Goal: Task Accomplishment & Management: Complete application form

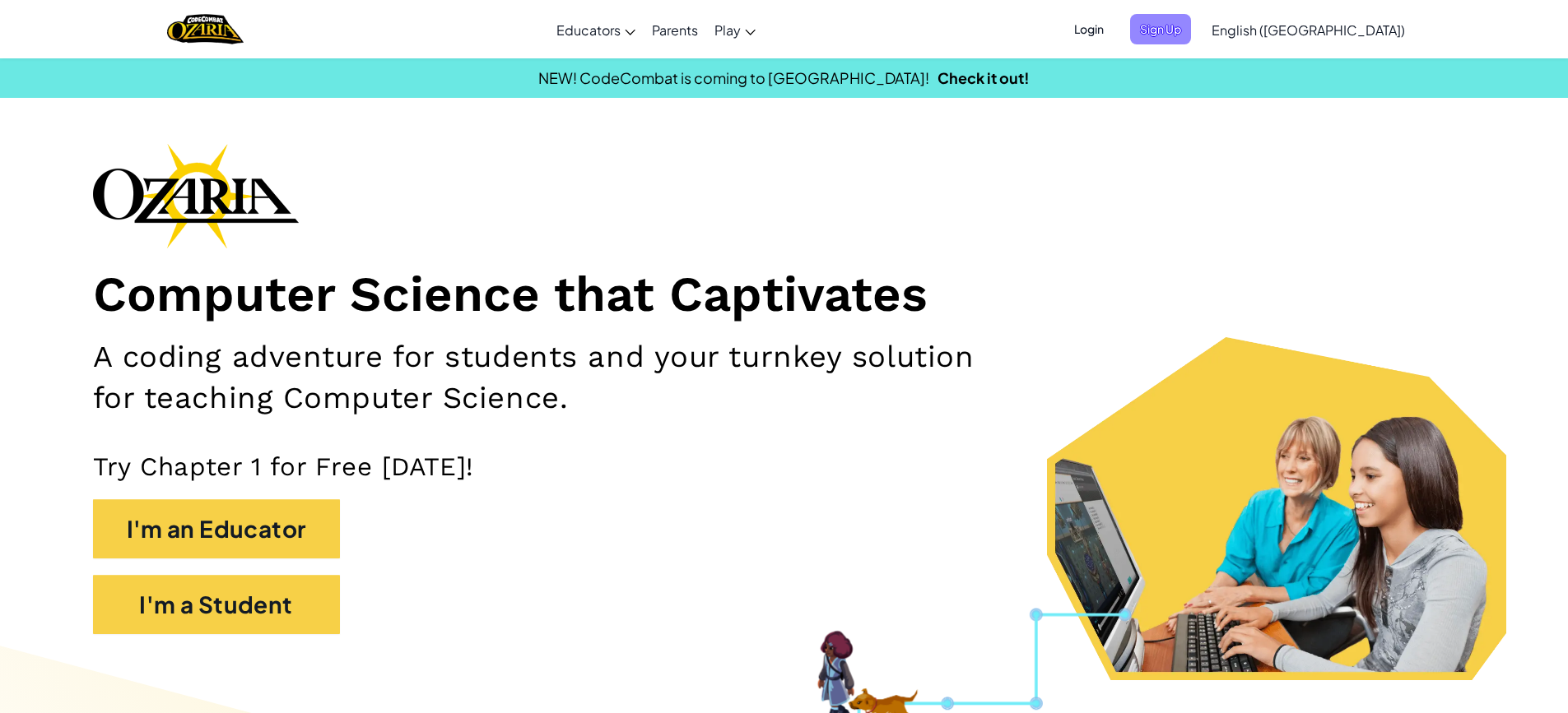
click at [1191, 20] on span "Sign Up" at bounding box center [1161, 30] width 61 height 31
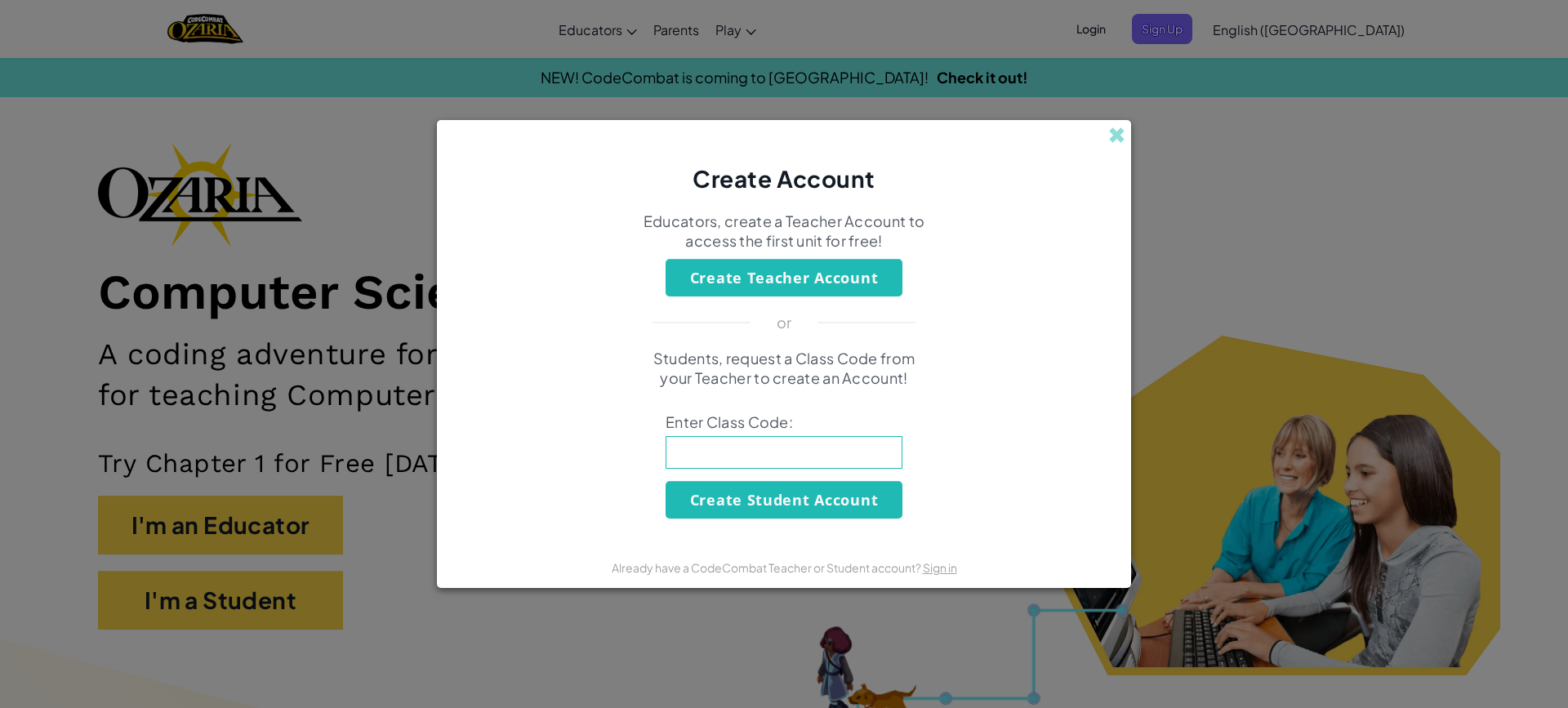
click at [801, 451] on input at bounding box center [784, 453] width 237 height 32
type input "MostTableSell"
click at [782, 492] on button "Create Student Account" at bounding box center [784, 500] width 237 height 38
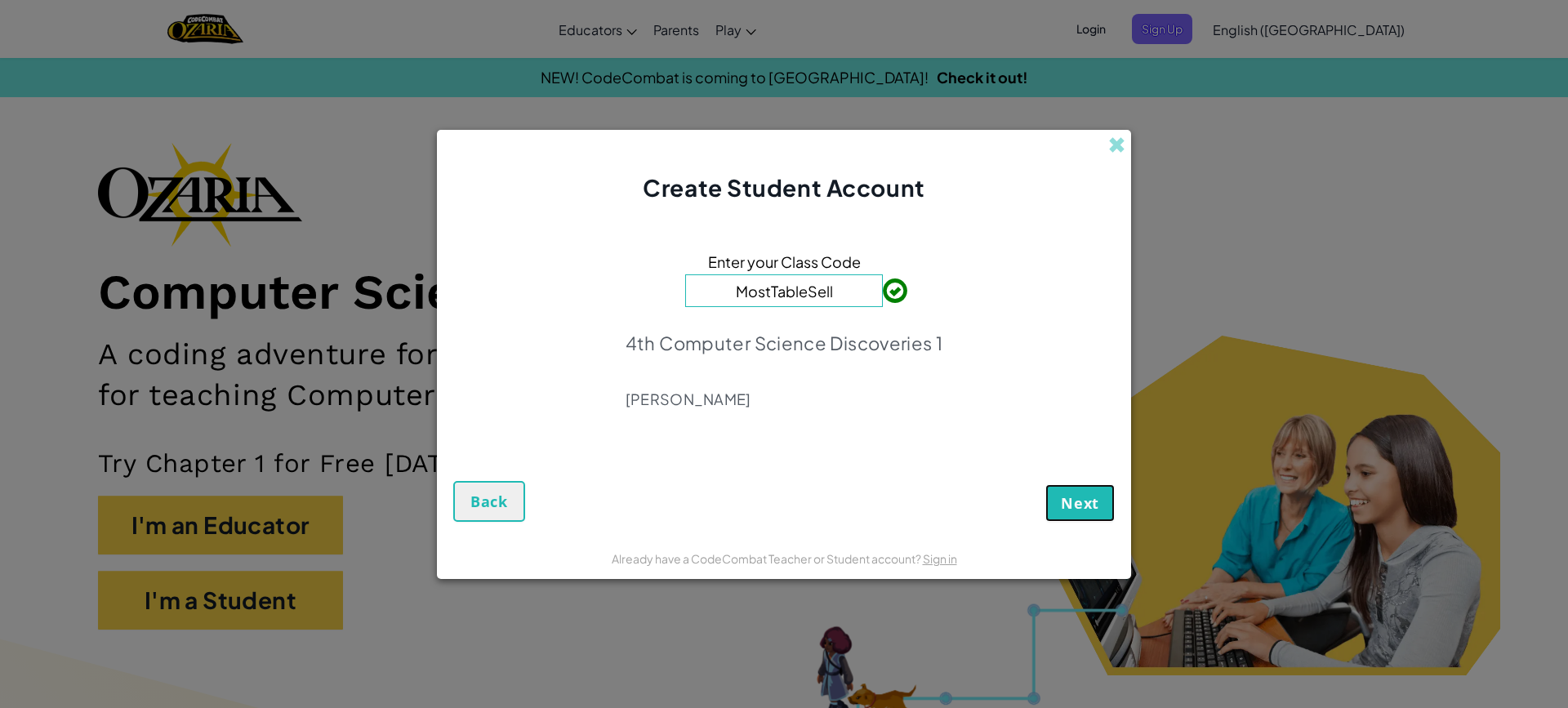
click at [1079, 495] on span "Next" at bounding box center [1079, 503] width 38 height 20
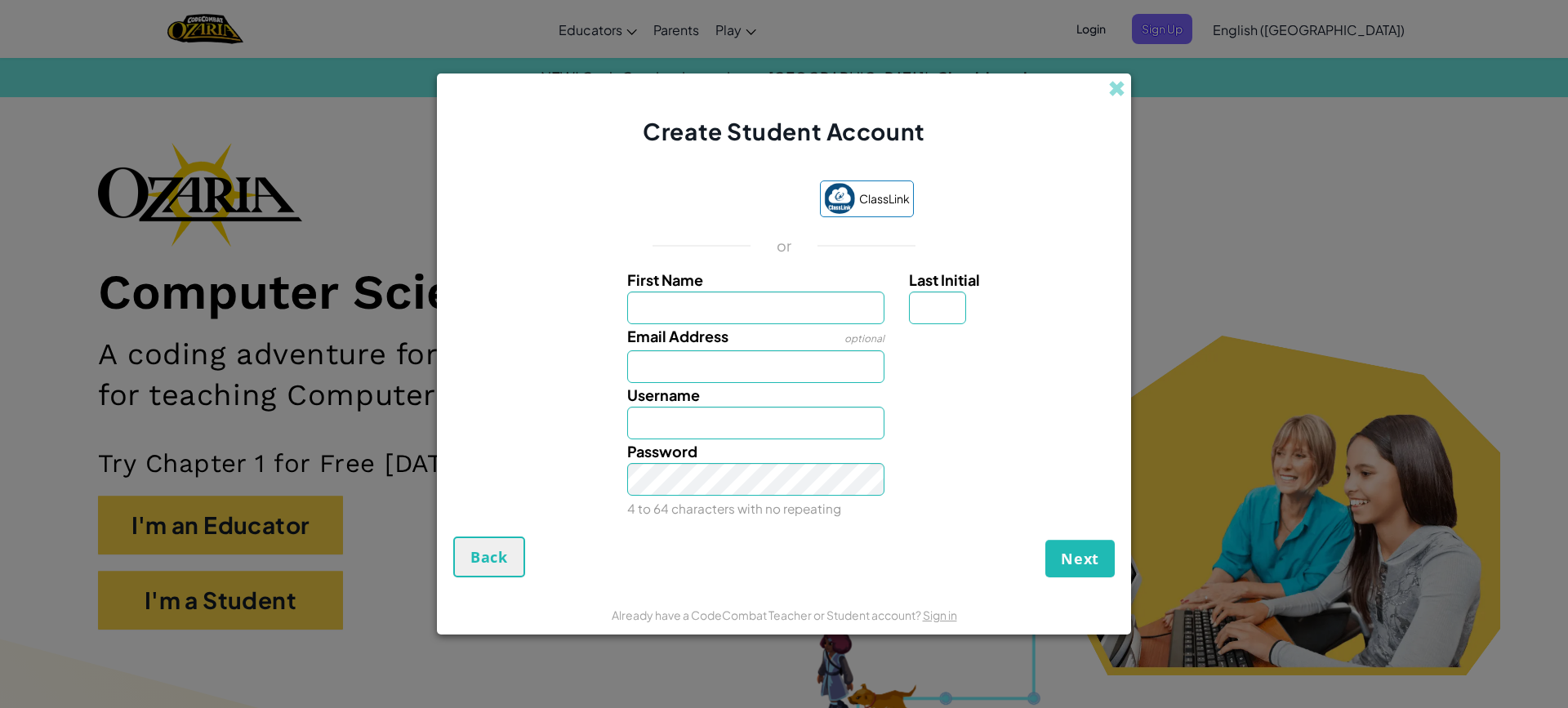
click at [668, 290] on label "First Name" at bounding box center [756, 279] width 258 height 24
click at [668, 291] on input "First Name" at bounding box center [756, 307] width 258 height 32
type input "max"
type input "Max"
click at [941, 318] on input "Last Initial" at bounding box center [937, 307] width 57 height 32
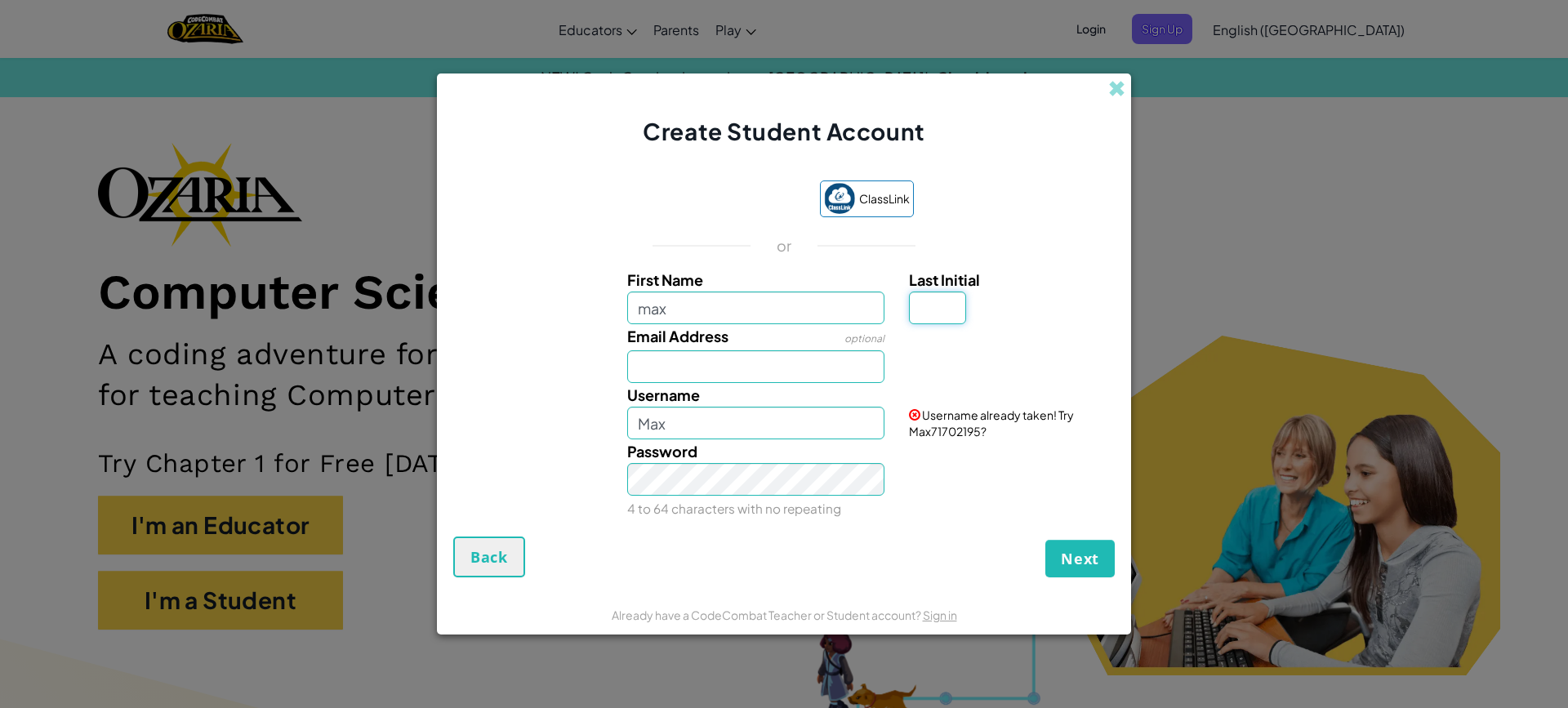
type input "a"
click at [704, 425] on input "MaxA" at bounding box center [756, 423] width 258 height 32
type input "Max11167"
click at [1118, 83] on span at bounding box center [1116, 88] width 17 height 17
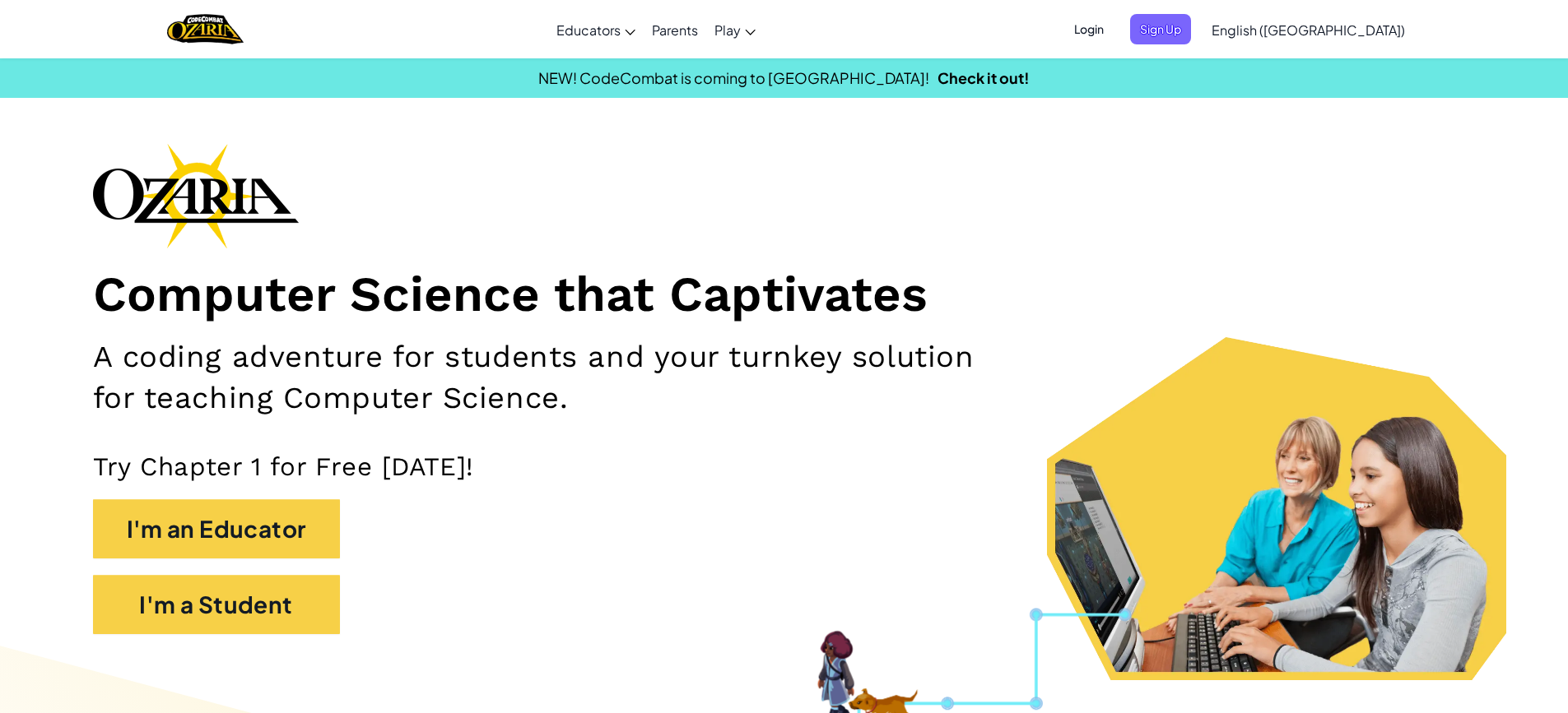
click at [1114, 27] on span "Login" at bounding box center [1089, 30] width 50 height 31
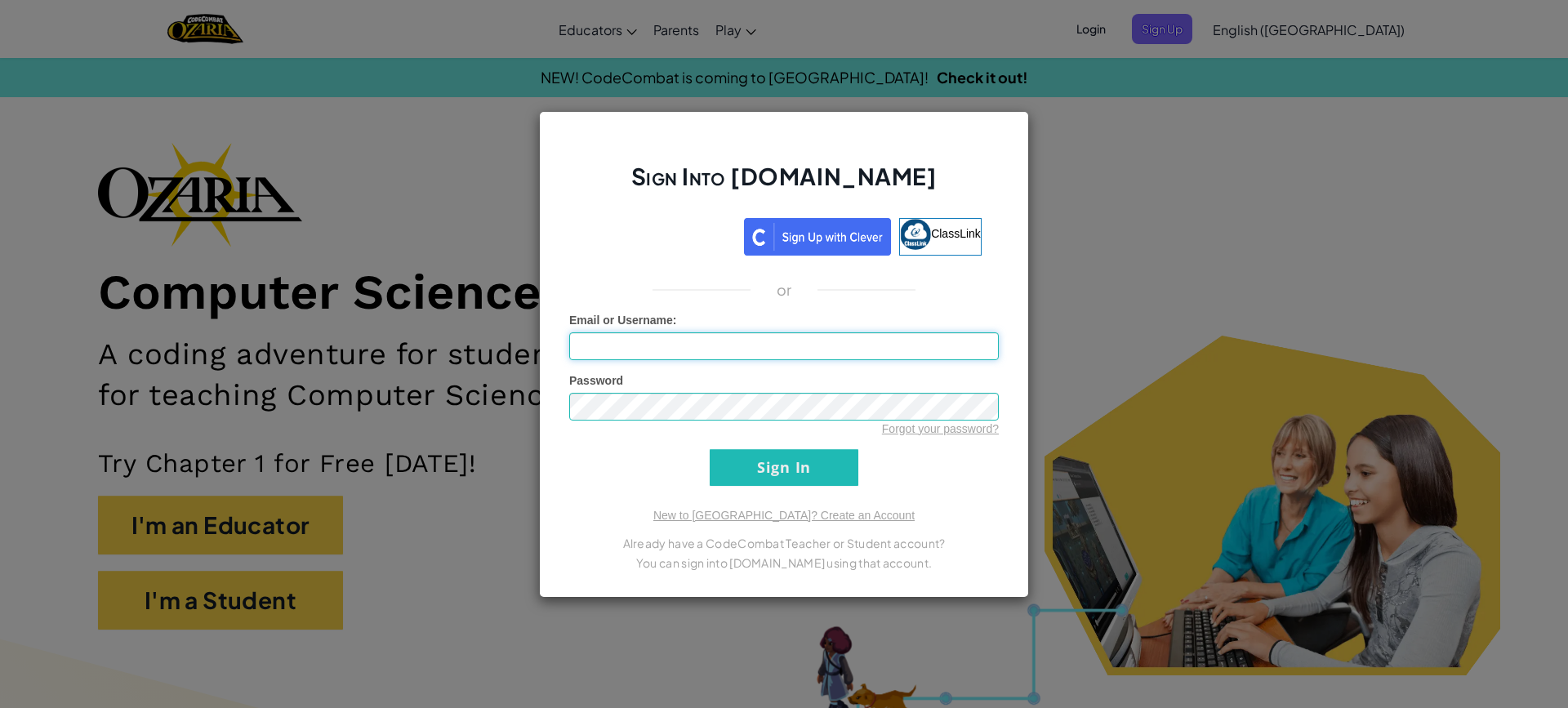
click at [619, 353] on input "Email or Username :" at bounding box center [784, 345] width 430 height 28
click at [814, 473] on input "Sign In" at bounding box center [784, 467] width 149 height 37
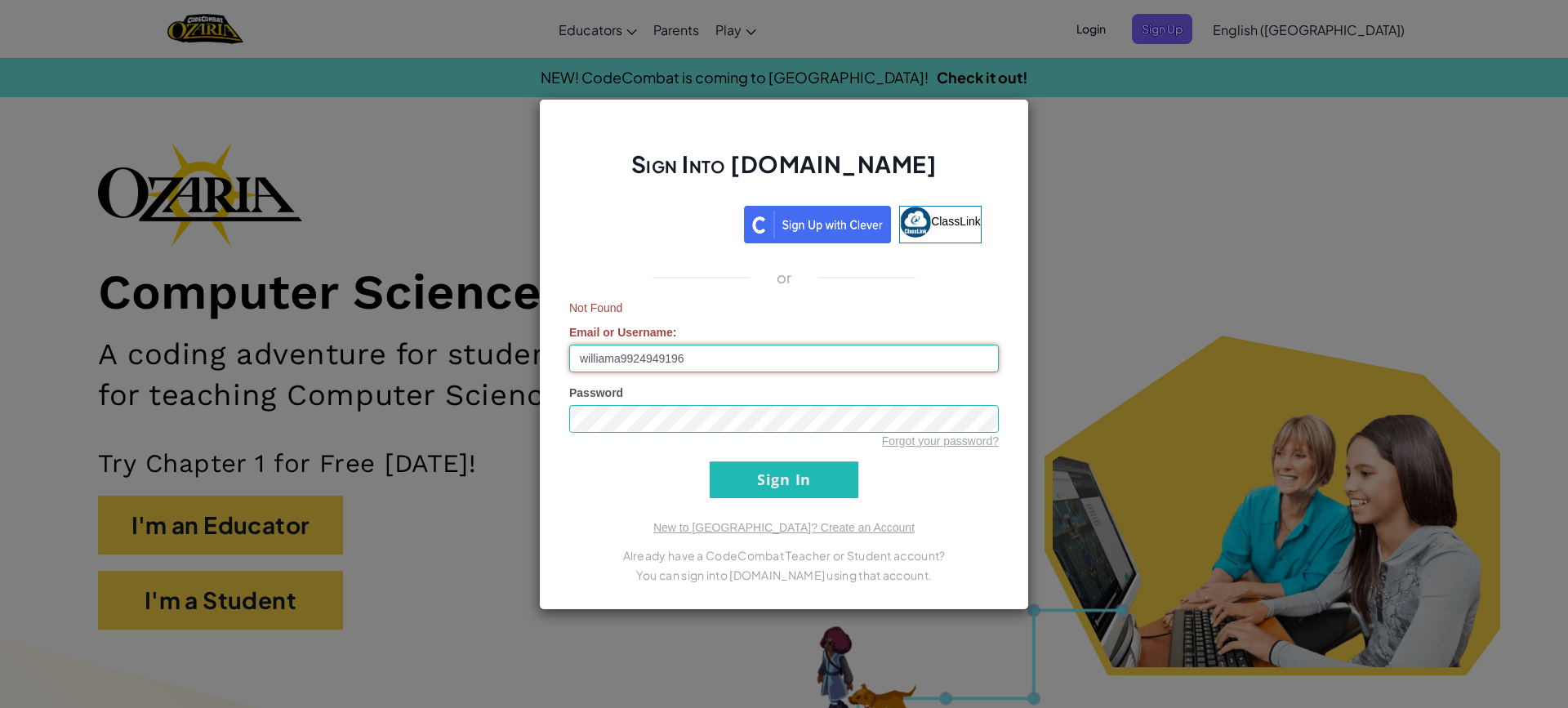
click at [692, 353] on input "williama9924949196" at bounding box center [784, 358] width 430 height 28
click at [782, 474] on input "Sign In" at bounding box center [784, 479] width 149 height 37
click at [701, 363] on input "williama9924949196" at bounding box center [784, 358] width 430 height 28
click at [812, 478] on input "Sign In" at bounding box center [784, 479] width 149 height 37
click at [696, 357] on input "williama11167" at bounding box center [784, 358] width 430 height 28
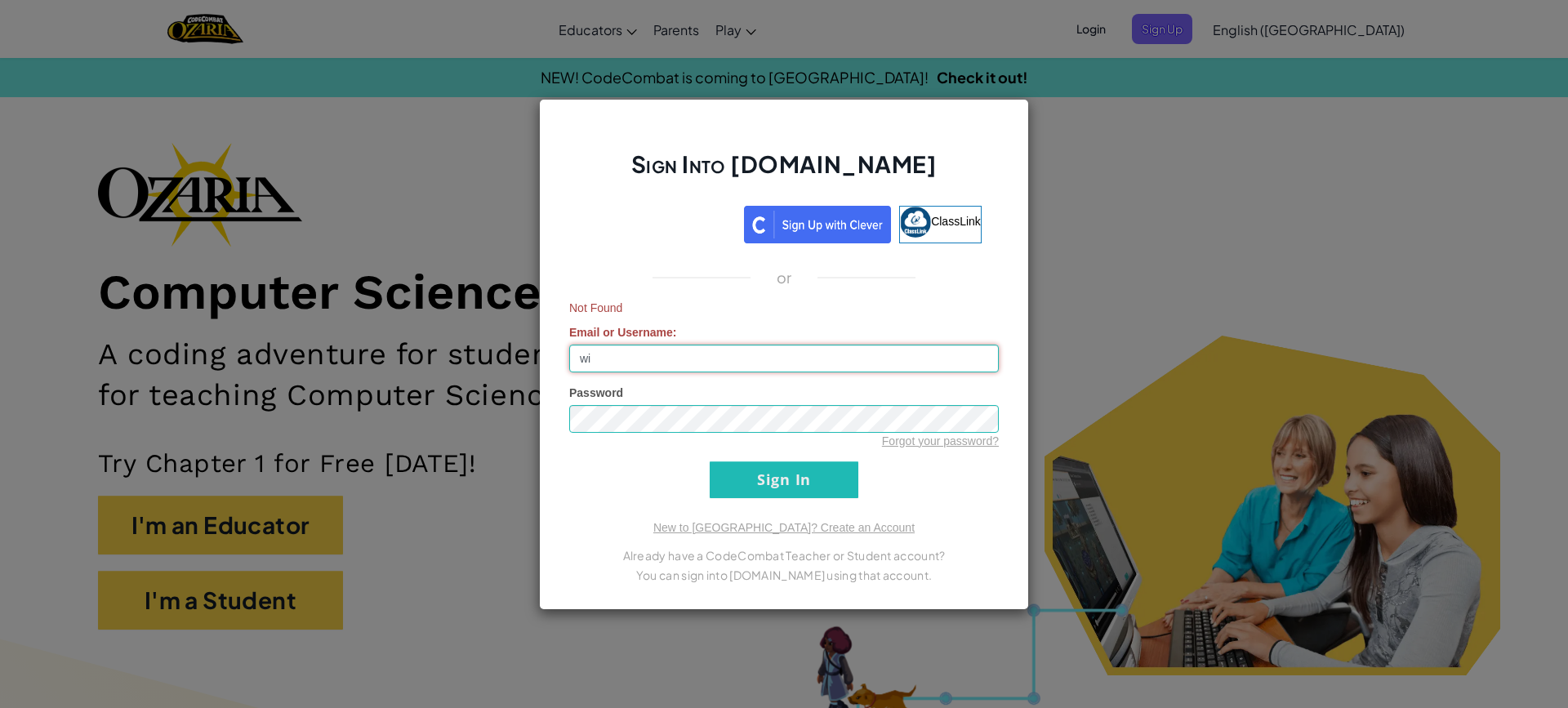
type input "w"
type input "max11167"
click at [843, 482] on input "Sign In" at bounding box center [784, 479] width 149 height 37
